Goal: Transaction & Acquisition: Purchase product/service

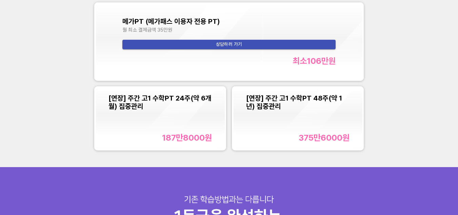
scroll to position [678, 0]
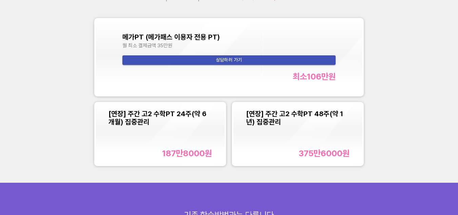
scroll to position [644, 0]
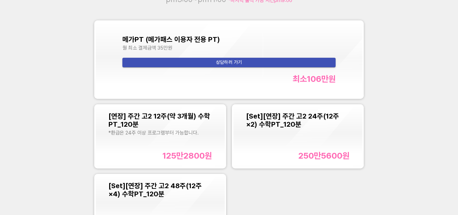
scroll to position [678, 0]
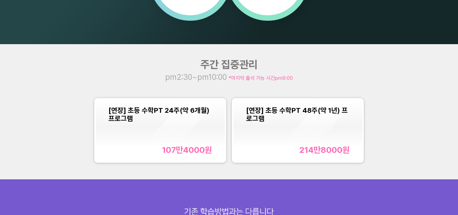
scroll to position [611, 0]
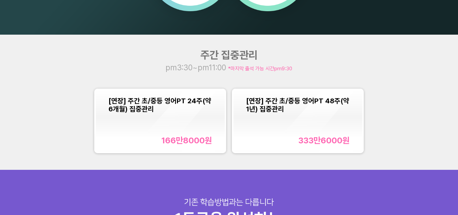
scroll to position [577, 0]
